Goal: Task Accomplishment & Management: Use online tool/utility

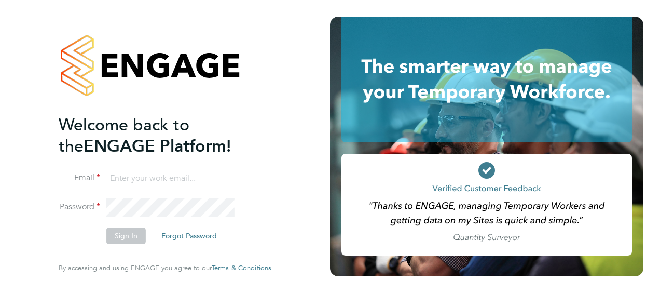
type input "rob.bennett@vistry.co.uk"
click at [120, 235] on button "Sign In" at bounding box center [125, 235] width 39 height 17
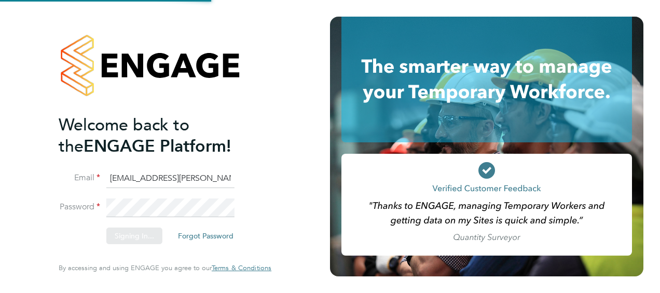
drag, startPoint x: 120, startPoint y: 235, endPoint x: 221, endPoint y: 213, distance: 102.9
click at [221, 213] on div "Sorry, we are having problems connecting to our services." at bounding box center [165, 146] width 330 height 293
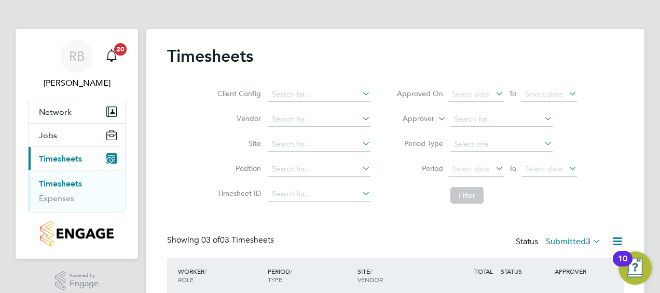
click at [71, 180] on link "Timesheets" at bounding box center [60, 184] width 43 height 10
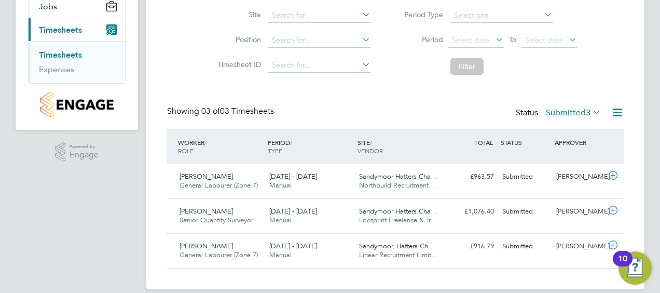
scroll to position [140, 0]
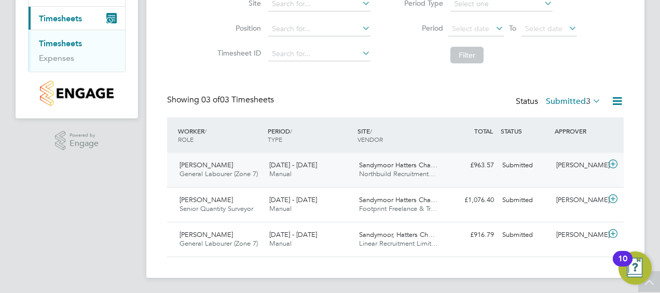
click at [217, 165] on span "Daniel Maloney" at bounding box center [206, 164] width 53 height 9
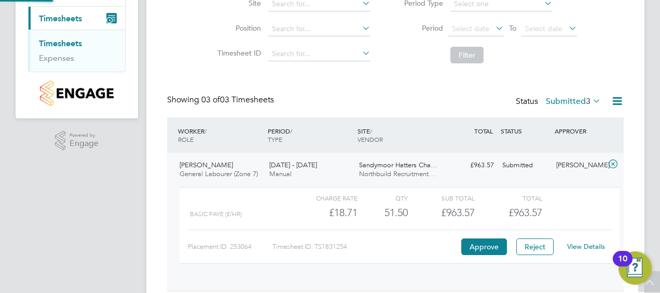
scroll to position [18, 101]
click at [477, 243] on button "Approve" at bounding box center [484, 246] width 46 height 17
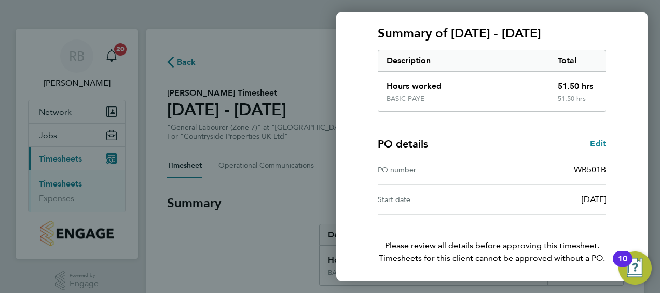
scroll to position [174, 0]
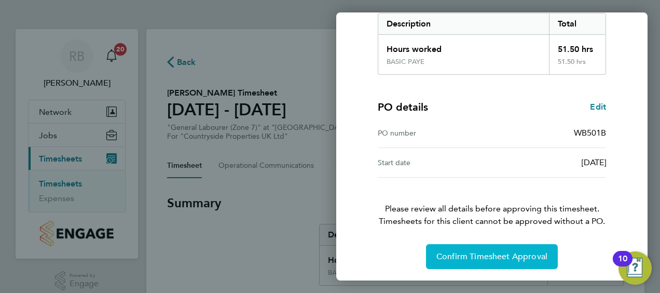
click at [466, 253] on span "Confirm Timesheet Approval" at bounding box center [491, 256] width 111 height 10
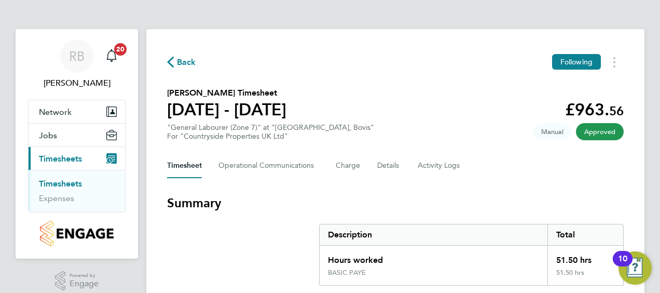
click at [80, 186] on link "Timesheets" at bounding box center [60, 184] width 43 height 10
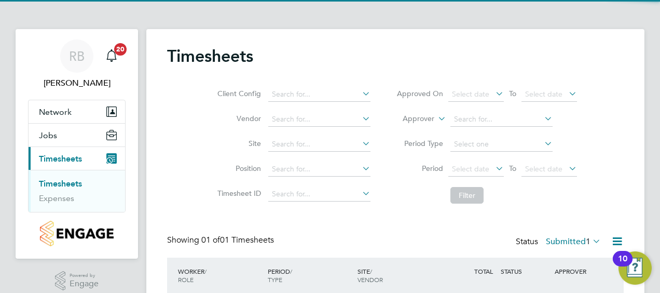
scroll to position [72, 0]
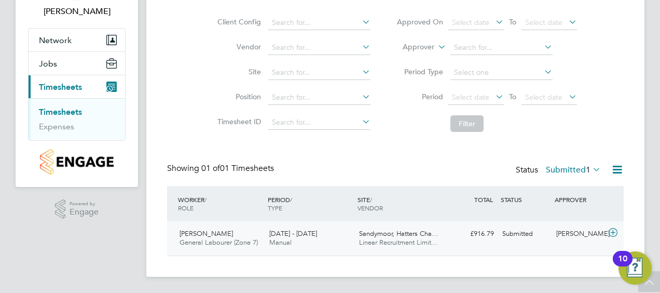
click at [261, 230] on div "Aaron Jamieson General Labourer (Zone 7) 22 - 28 Sep 2025" at bounding box center [220, 238] width 90 height 26
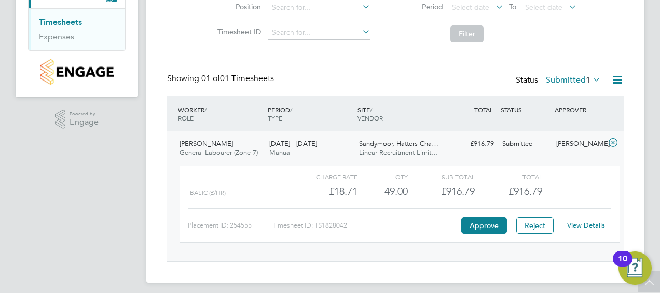
scroll to position [167, 0]
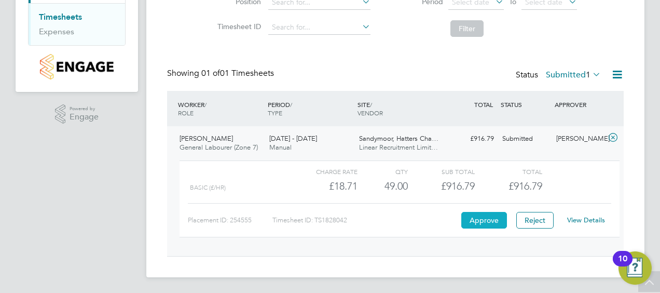
click at [485, 224] on button "Approve" at bounding box center [484, 220] width 46 height 17
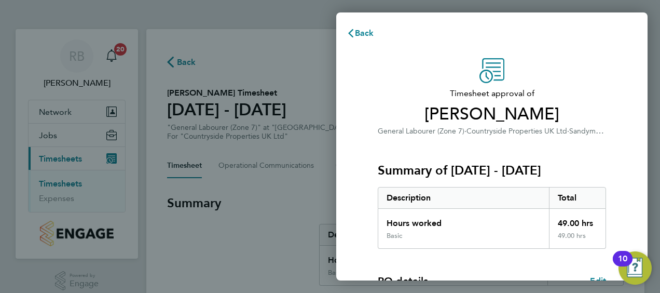
scroll to position [174, 0]
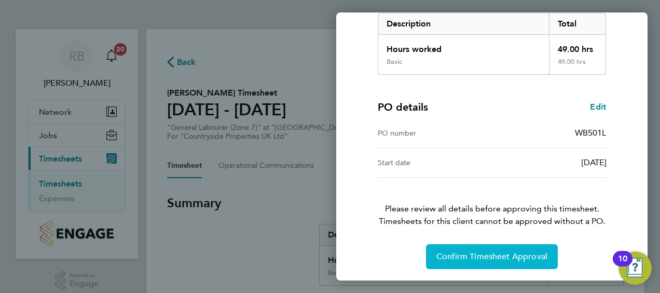
click at [496, 251] on span "Confirm Timesheet Approval" at bounding box center [491, 256] width 111 height 10
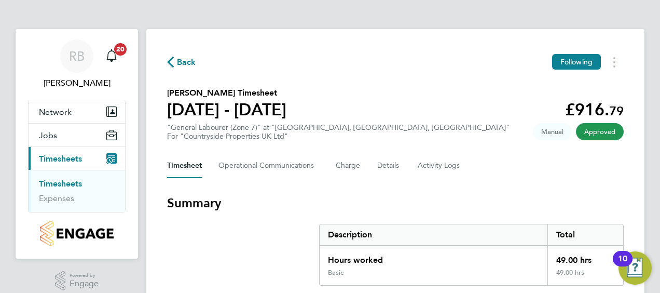
click at [57, 181] on link "Timesheets" at bounding box center [60, 184] width 43 height 10
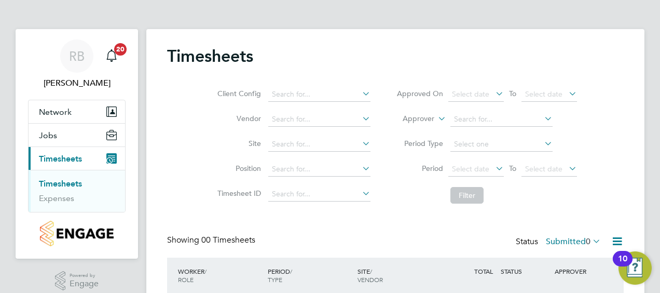
scroll to position [85, 0]
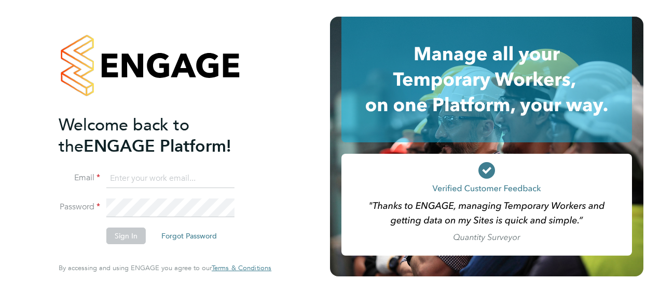
type input "[EMAIL_ADDRESS][PERSON_NAME][DOMAIN_NAME]"
click at [124, 240] on button "Sign In" at bounding box center [125, 235] width 39 height 17
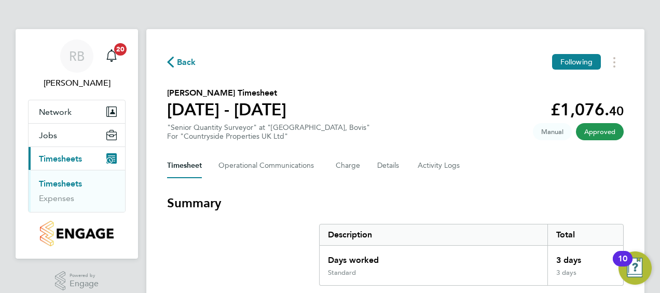
click at [59, 185] on link "Timesheets" at bounding box center [60, 184] width 43 height 10
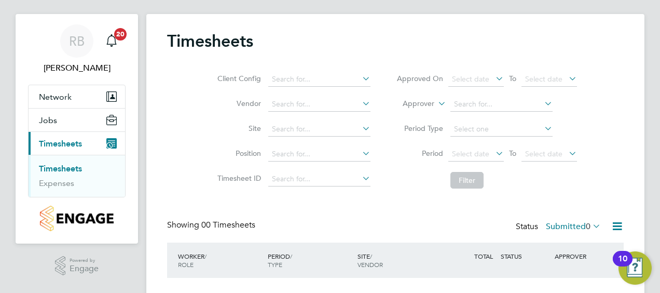
scroll to position [56, 0]
